Goal: Task Accomplishment & Management: Use online tool/utility

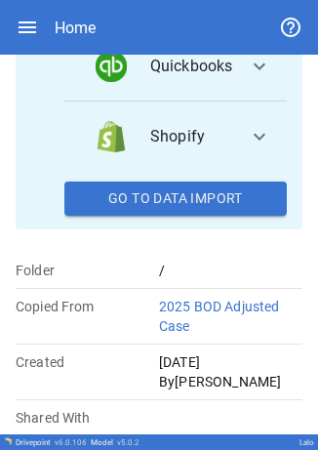
scroll to position [312, 0]
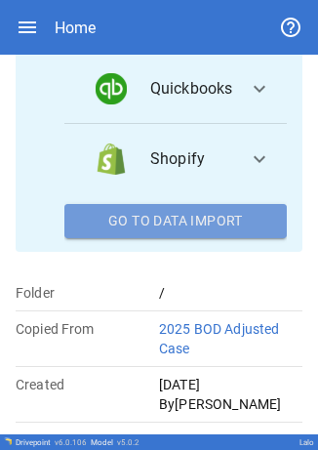
click at [193, 222] on button "Go To Data Import" at bounding box center [175, 221] width 223 height 35
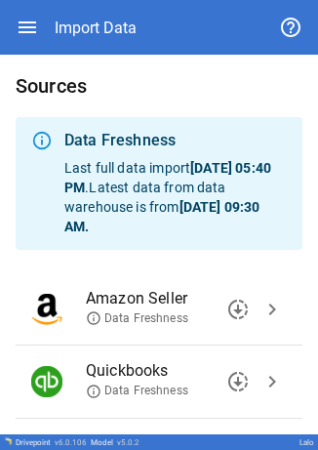
scroll to position [167, 0]
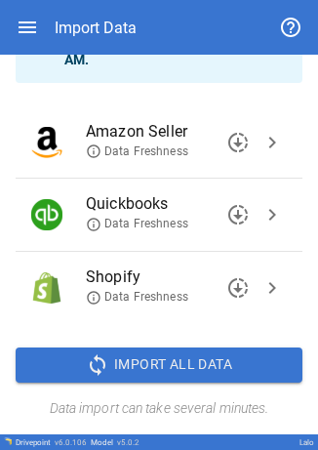
click at [258, 228] on button "chevron_right" at bounding box center [272, 214] width 29 height 29
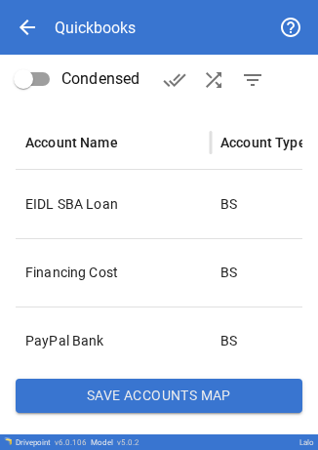
scroll to position [325, 0]
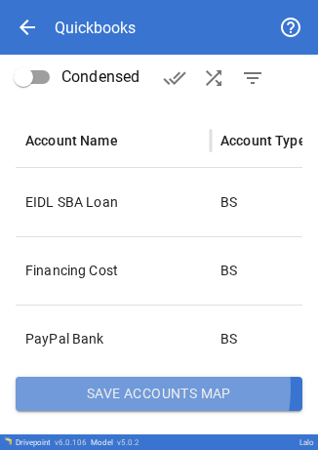
click at [129, 401] on button "Save Accounts Map" at bounding box center [159, 394] width 287 height 35
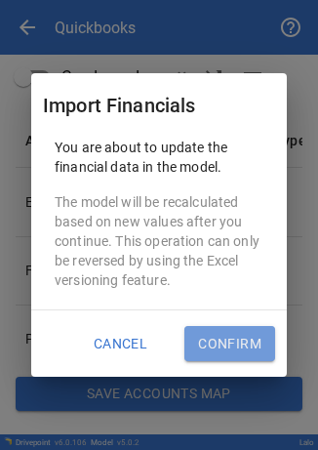
click at [225, 347] on button "Confirm" at bounding box center [230, 343] width 91 height 35
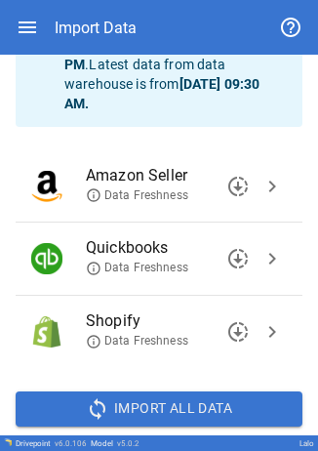
scroll to position [166, 0]
